Goal: Task Accomplishment & Management: Use online tool/utility

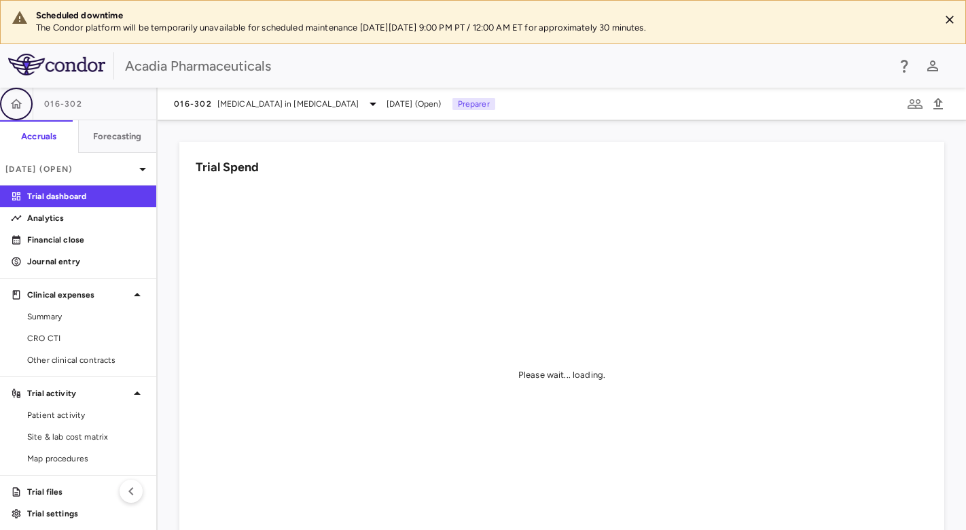
click at [16, 103] on icon "button" at bounding box center [17, 103] width 12 height 10
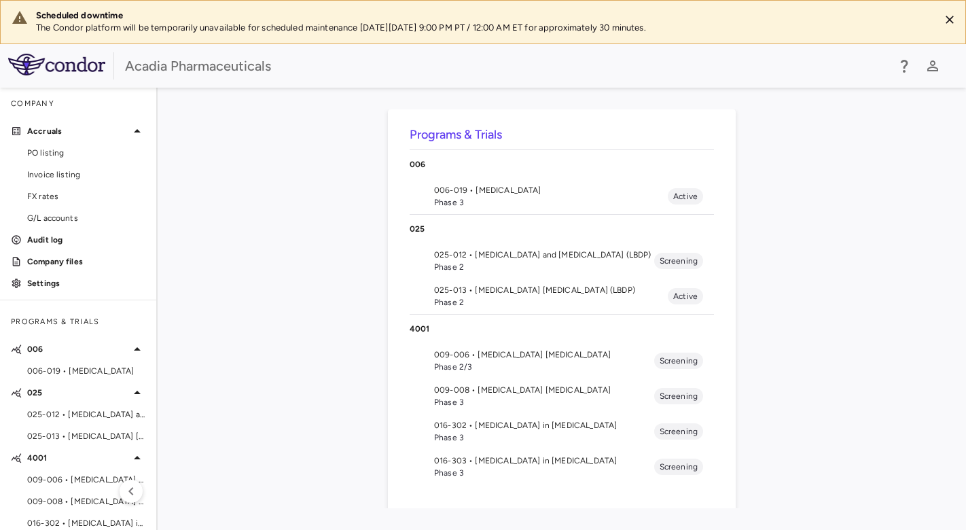
click at [520, 460] on span "016-303 • [MEDICAL_DATA] in [MEDICAL_DATA]" at bounding box center [544, 460] width 220 height 12
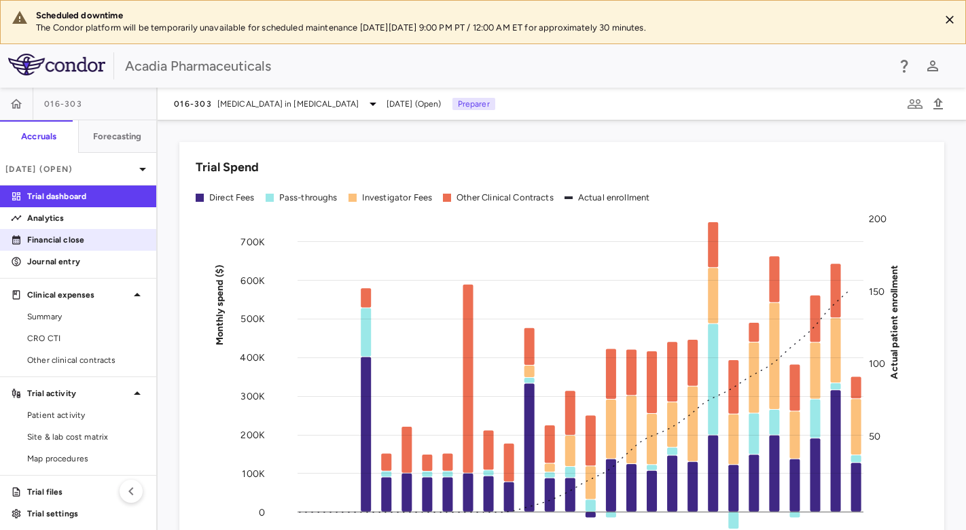
click at [36, 236] on p "Financial close" at bounding box center [86, 240] width 118 height 12
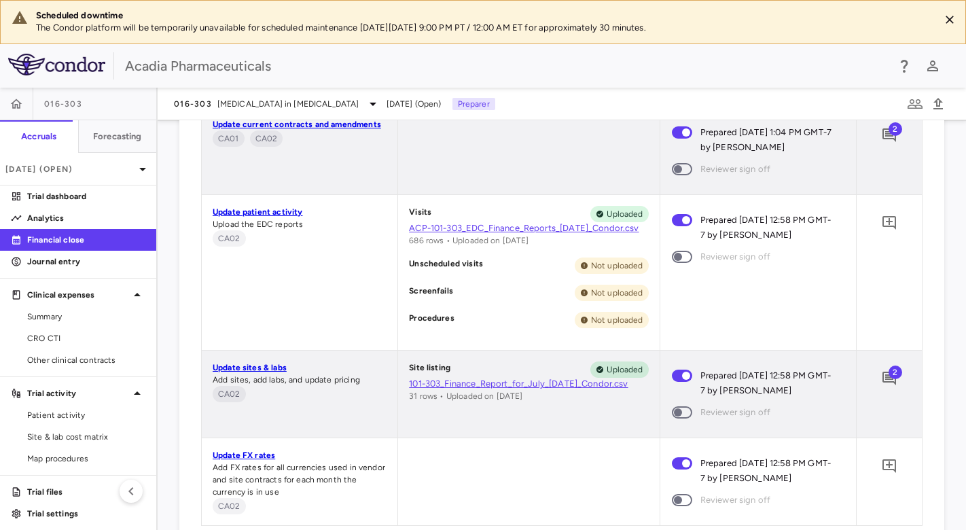
scroll to position [964, 0]
click at [881, 130] on icon "Add comment" at bounding box center [889, 135] width 16 height 16
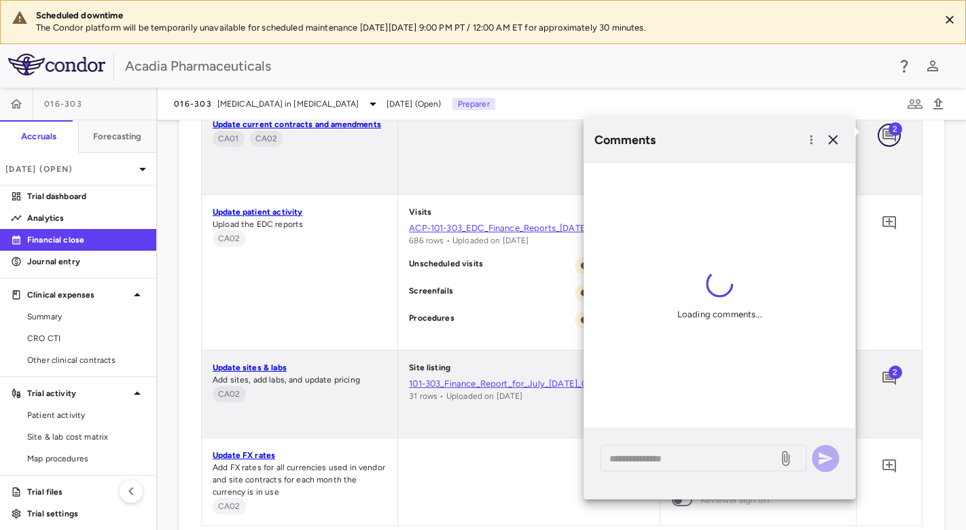
scroll to position [19, 0]
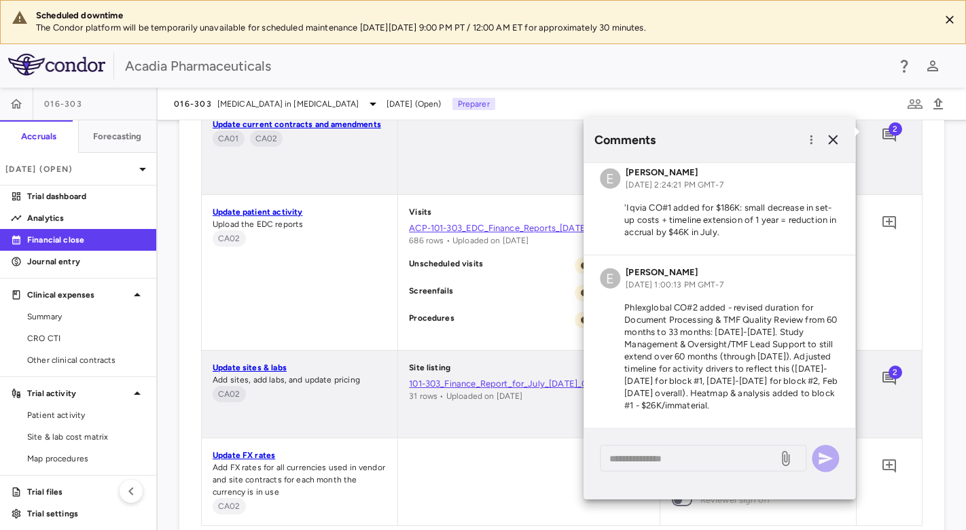
click at [698, 206] on p "'Iqvia CO#1 added for $186K: small decrease in set-up costs + timeline extensio…" at bounding box center [719, 220] width 239 height 37
drag, startPoint x: 776, startPoint y: 218, endPoint x: 625, endPoint y: 195, distance: 152.5
click at [625, 202] on p "'Iqvia CO#1 added for $186K: small decrease in set-up costs + timeline extensio…" at bounding box center [719, 220] width 239 height 37
copy p "Iqvia CO#1 added for $186K: small decrease in set-up costs + timeline extension…"
click at [91, 359] on span "Other clinical contracts" at bounding box center [86, 360] width 118 height 12
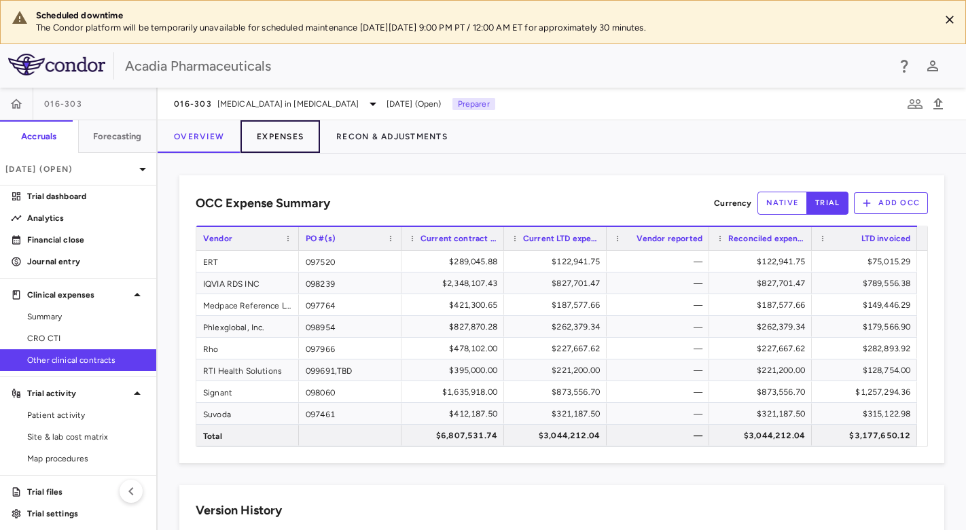
click at [270, 134] on button "Expenses" at bounding box center [279, 136] width 79 height 33
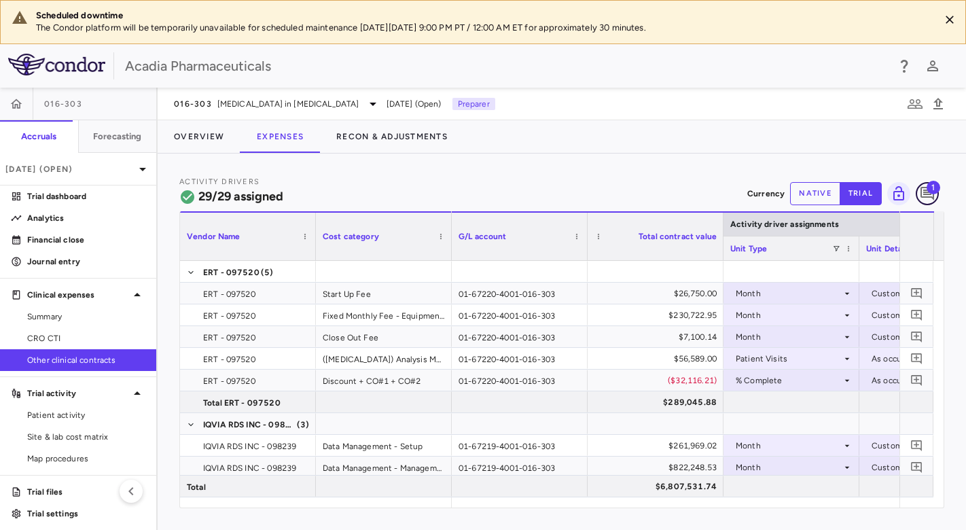
click at [926, 188] on icon "Add comment" at bounding box center [927, 194] width 14 height 14
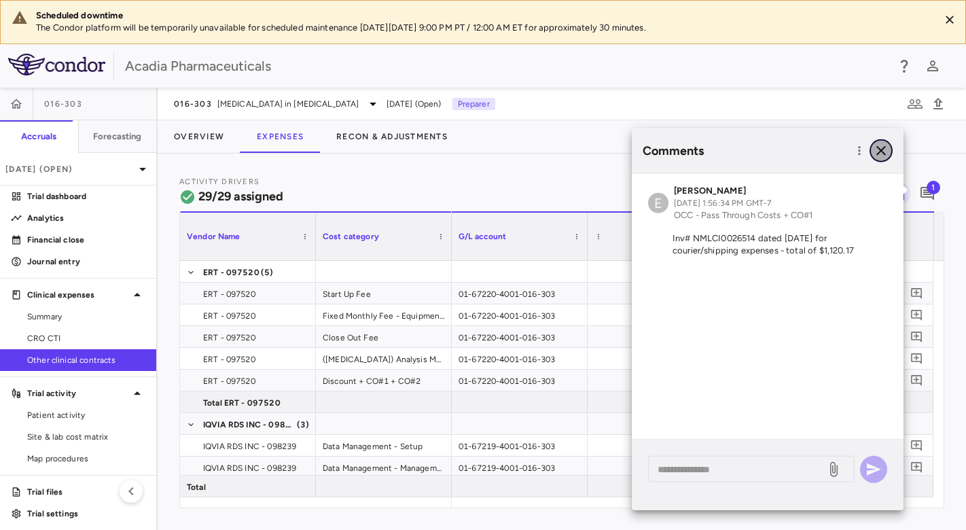
click at [880, 147] on icon "button" at bounding box center [881, 151] width 16 height 16
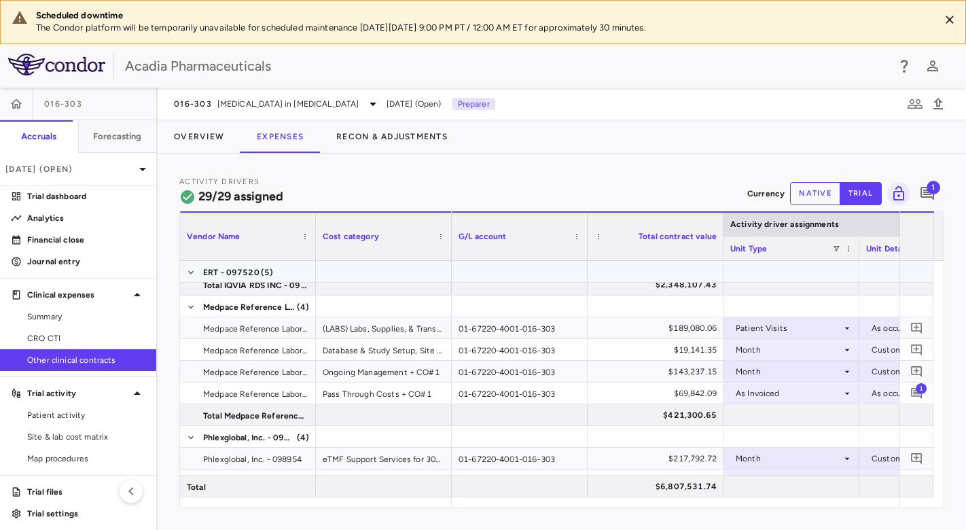
scroll to position [113, 0]
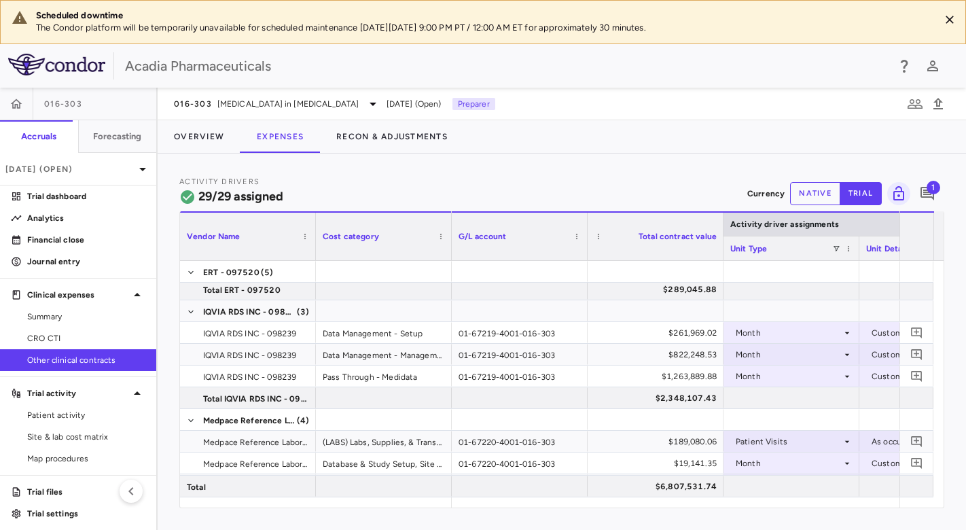
click at [939, 189] on span "1" at bounding box center [933, 188] width 14 height 14
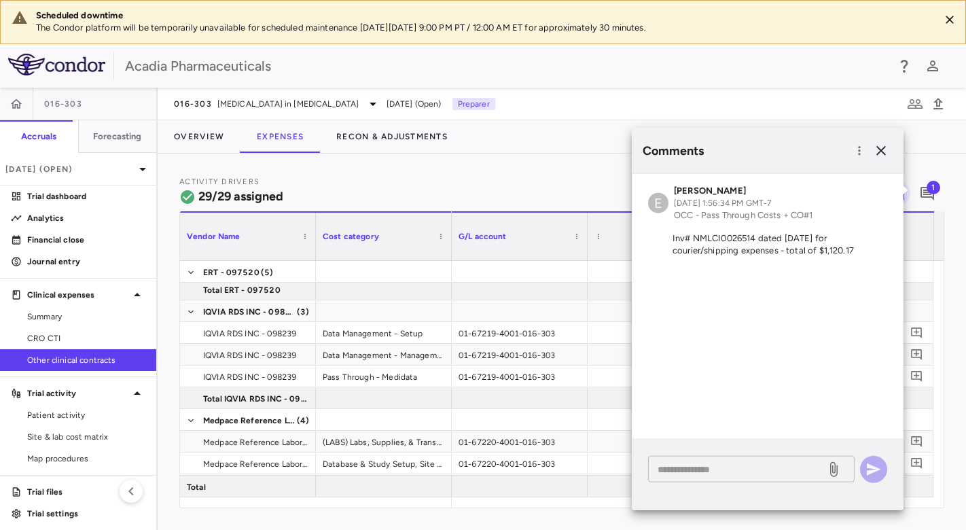
click at [708, 465] on textarea at bounding box center [736, 468] width 159 height 15
paste textarea "**********"
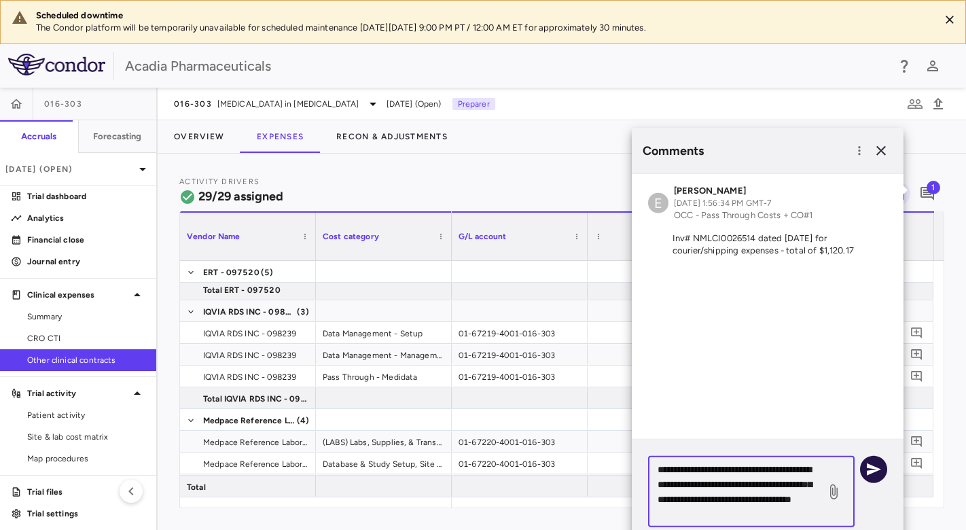
type textarea "**********"
click at [869, 467] on icon "button" at bounding box center [874, 469] width 14 height 12
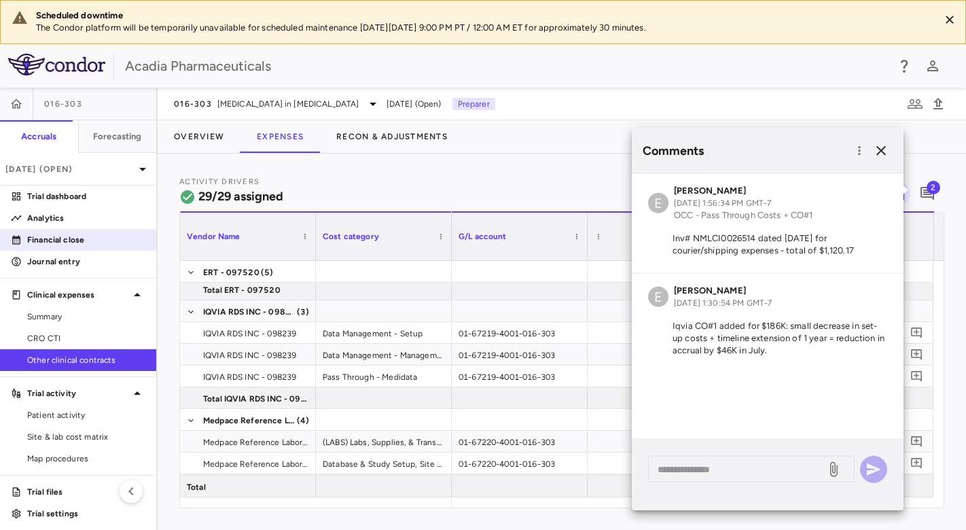
click at [72, 242] on p "Financial close" at bounding box center [86, 240] width 118 height 12
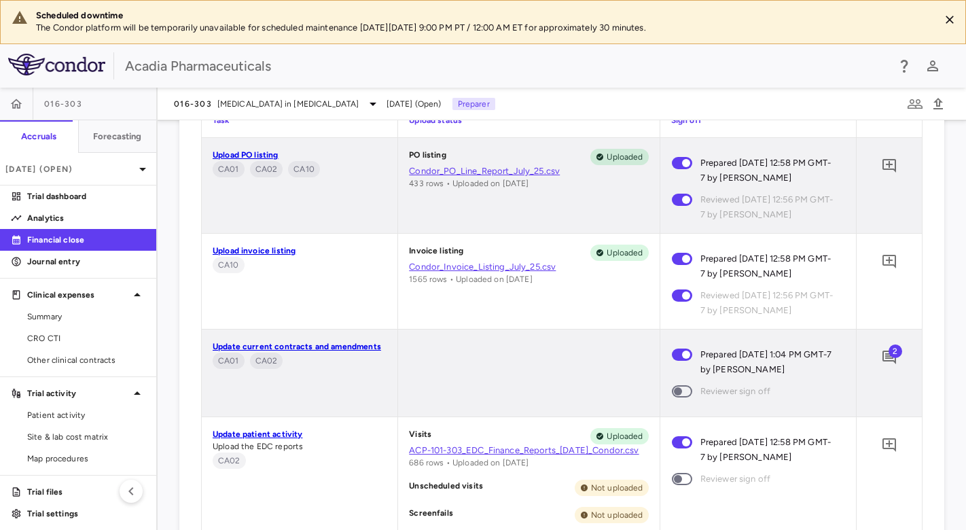
scroll to position [792, 0]
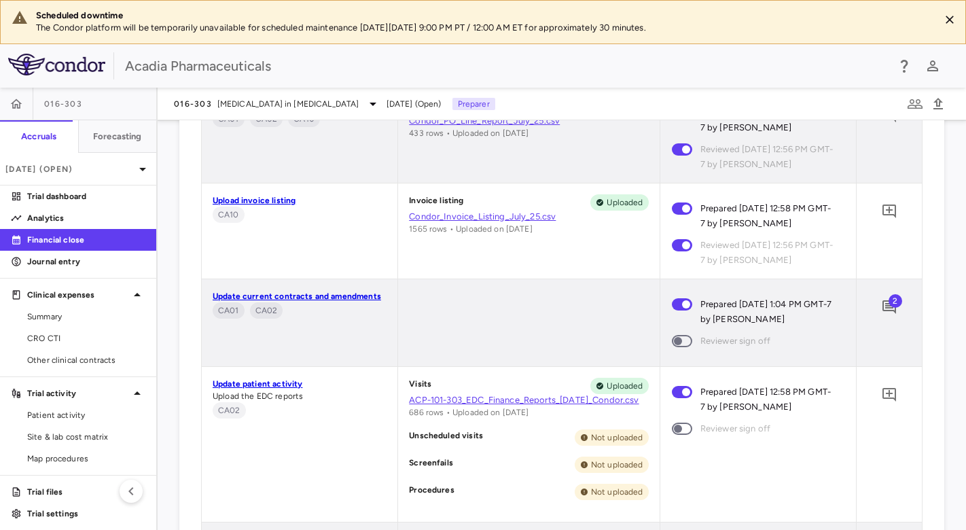
click at [888, 302] on span "2" at bounding box center [895, 301] width 14 height 14
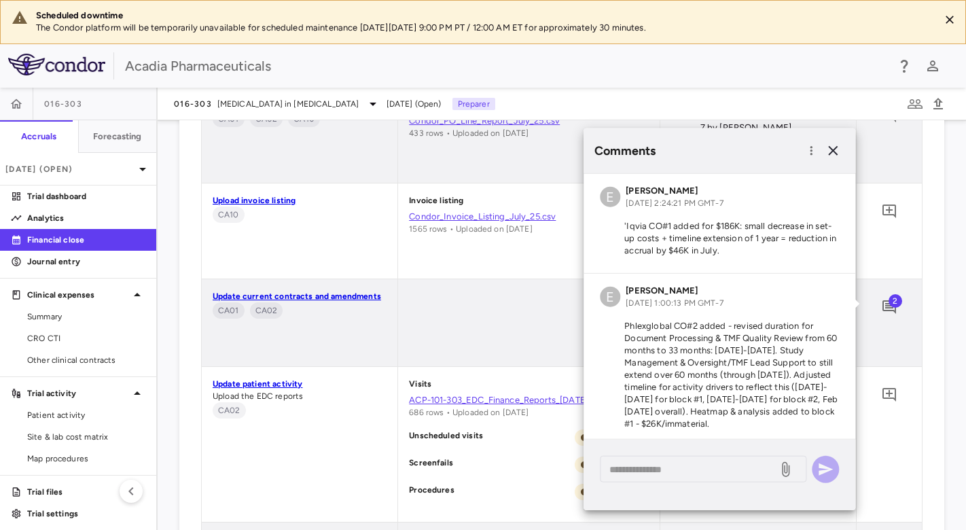
scroll to position [19, 0]
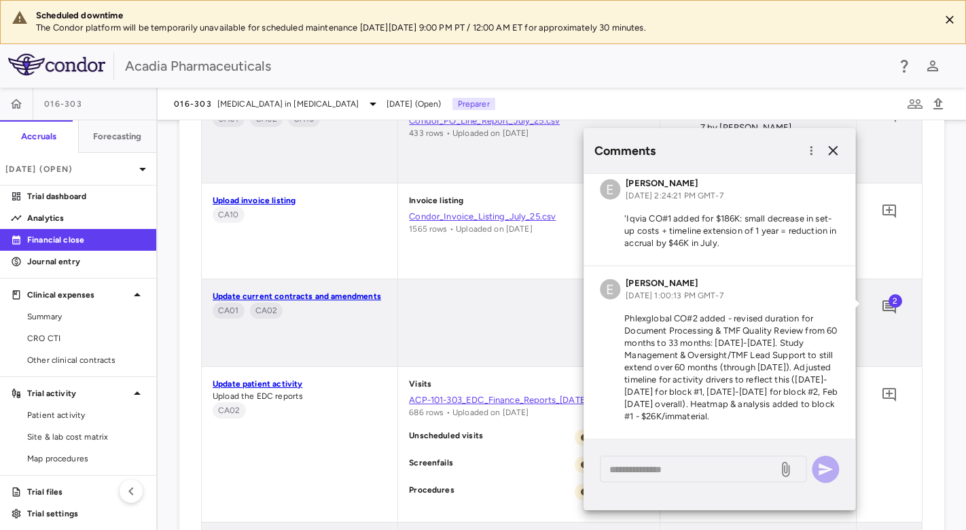
drag, startPoint x: 626, startPoint y: 305, endPoint x: 725, endPoint y: 419, distance: 151.2
click at [725, 419] on p "Phlexglobal CO#2 added - revised duration for Document Processing & TMF Quality…" at bounding box center [719, 367] width 239 height 110
copy p "Phlexglobal CO#2 added - revised duration for Document Processing & TMF Quality…"
click at [89, 361] on span "Other clinical contracts" at bounding box center [86, 360] width 118 height 12
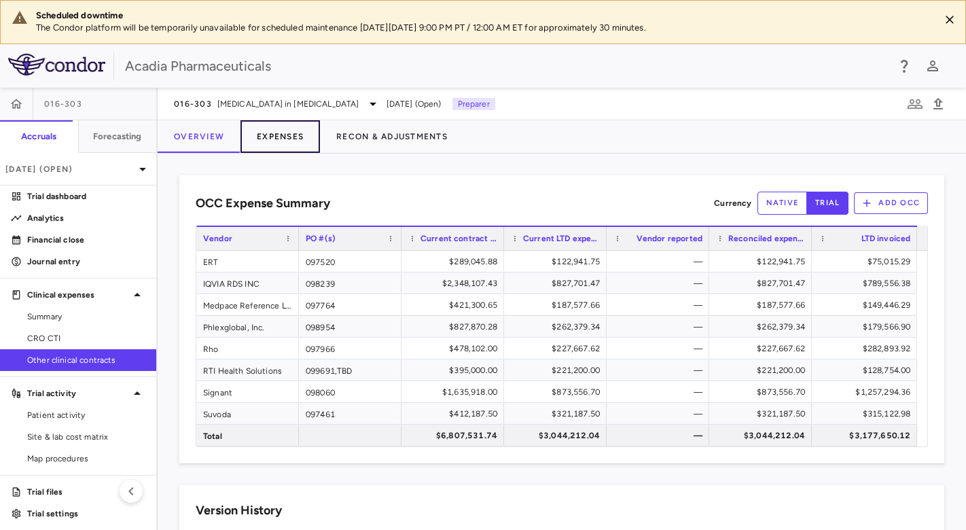
click at [280, 134] on button "Expenses" at bounding box center [279, 136] width 79 height 33
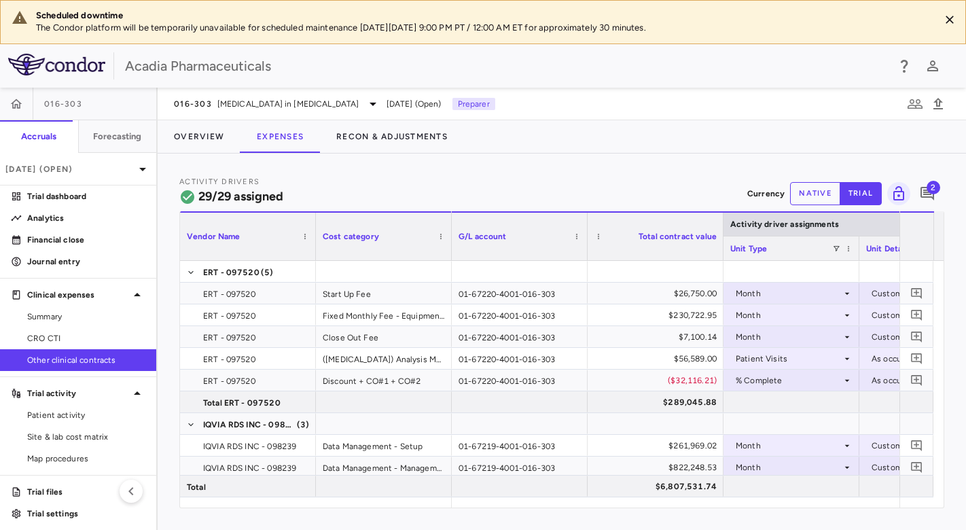
click at [933, 192] on span "2" at bounding box center [933, 188] width 14 height 14
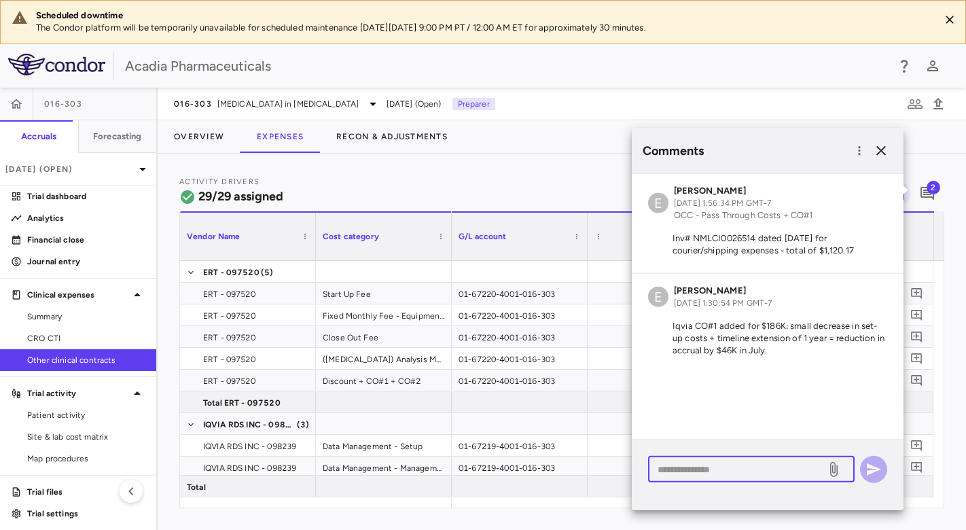
click at [738, 470] on textarea at bounding box center [736, 468] width 159 height 15
paste textarea "**********"
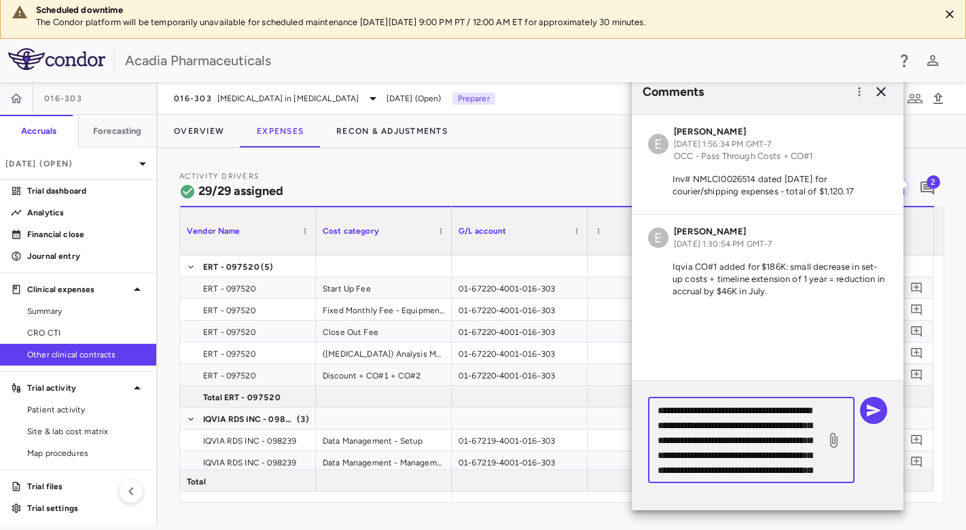
drag, startPoint x: 738, startPoint y: 410, endPoint x: 801, endPoint y: 410, distance: 63.2
click at [738, 410] on textarea "**********" at bounding box center [736, 440] width 159 height 75
type textarea "**********"
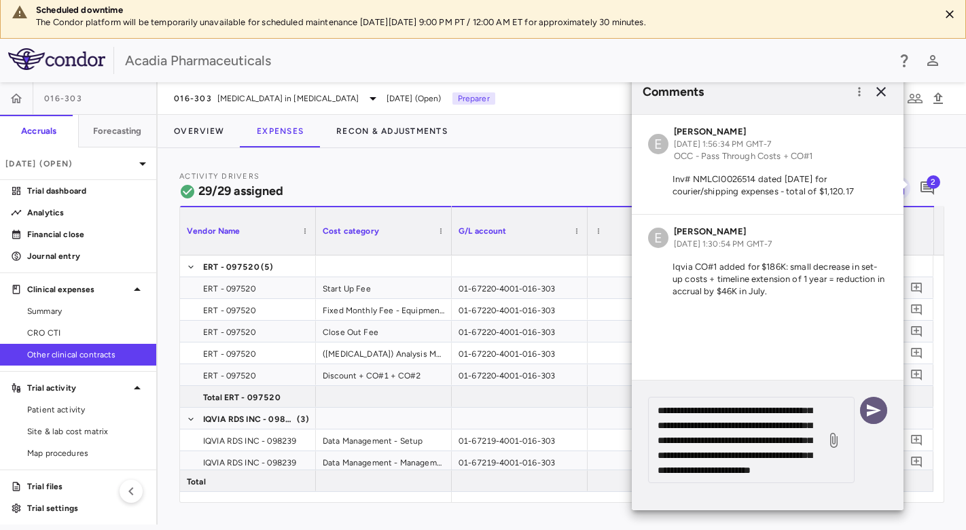
click at [877, 415] on icon "button" at bounding box center [873, 410] width 16 height 16
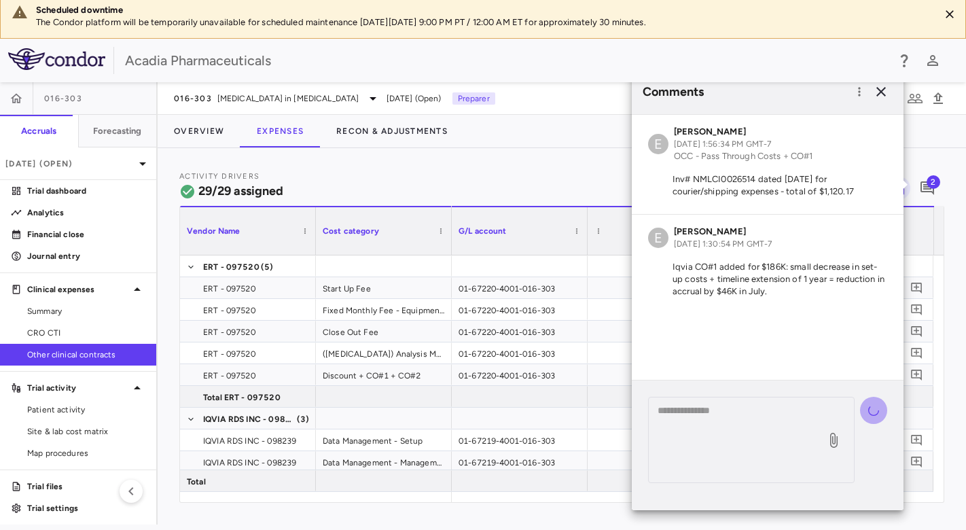
scroll to position [0, 0]
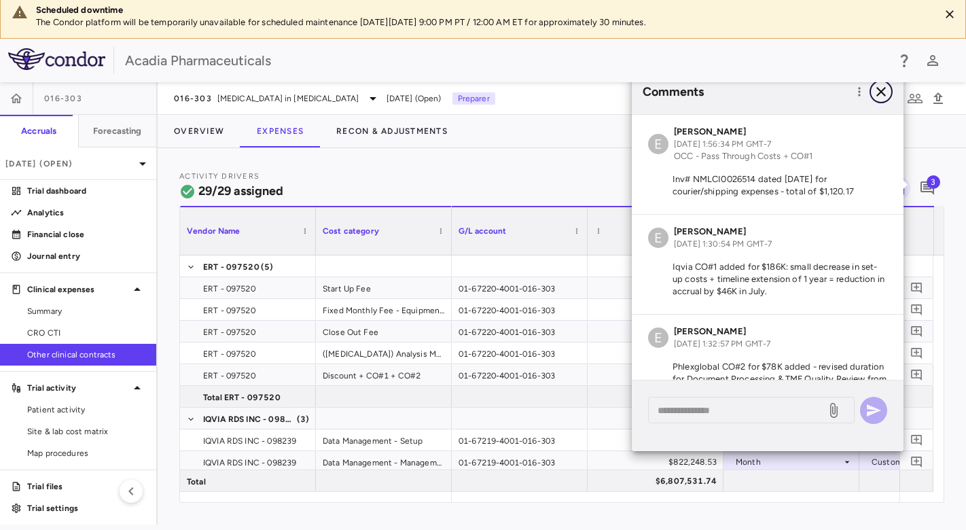
click at [880, 88] on icon "button" at bounding box center [881, 92] width 16 height 16
